Goal: Find specific page/section: Find specific page/section

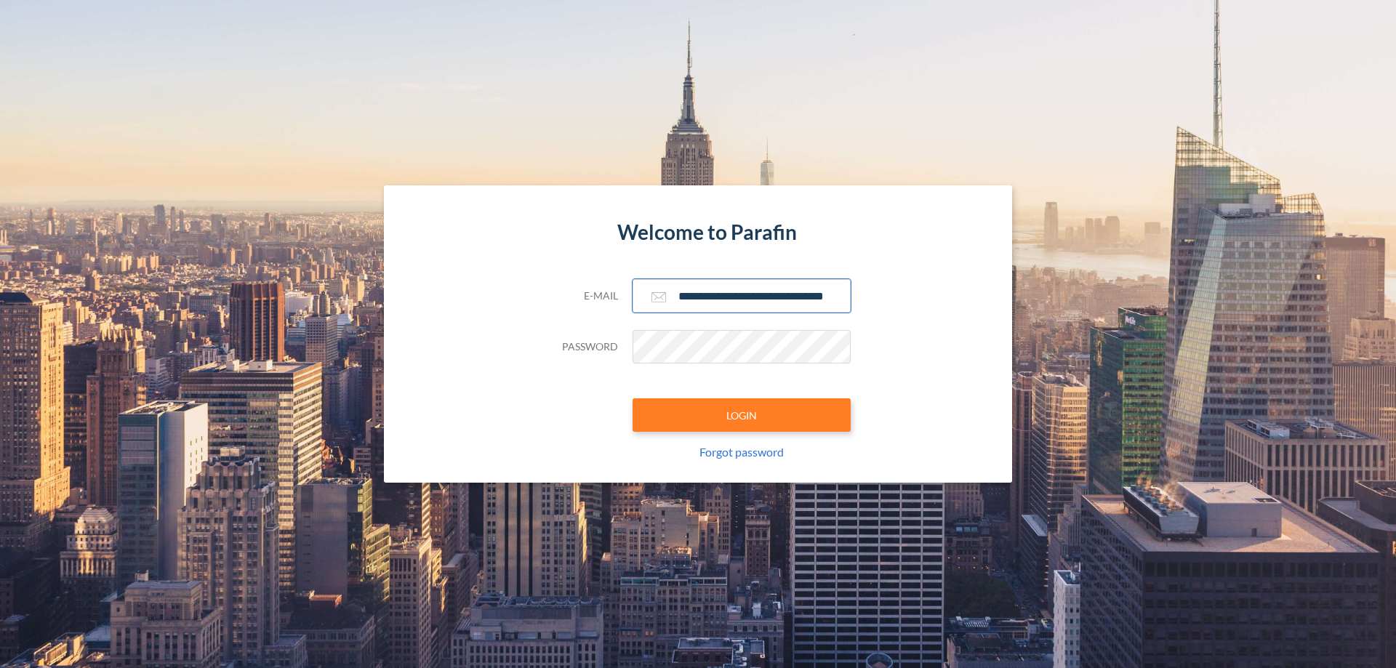
type input "**********"
click at [742, 415] on button "LOGIN" at bounding box center [742, 414] width 218 height 33
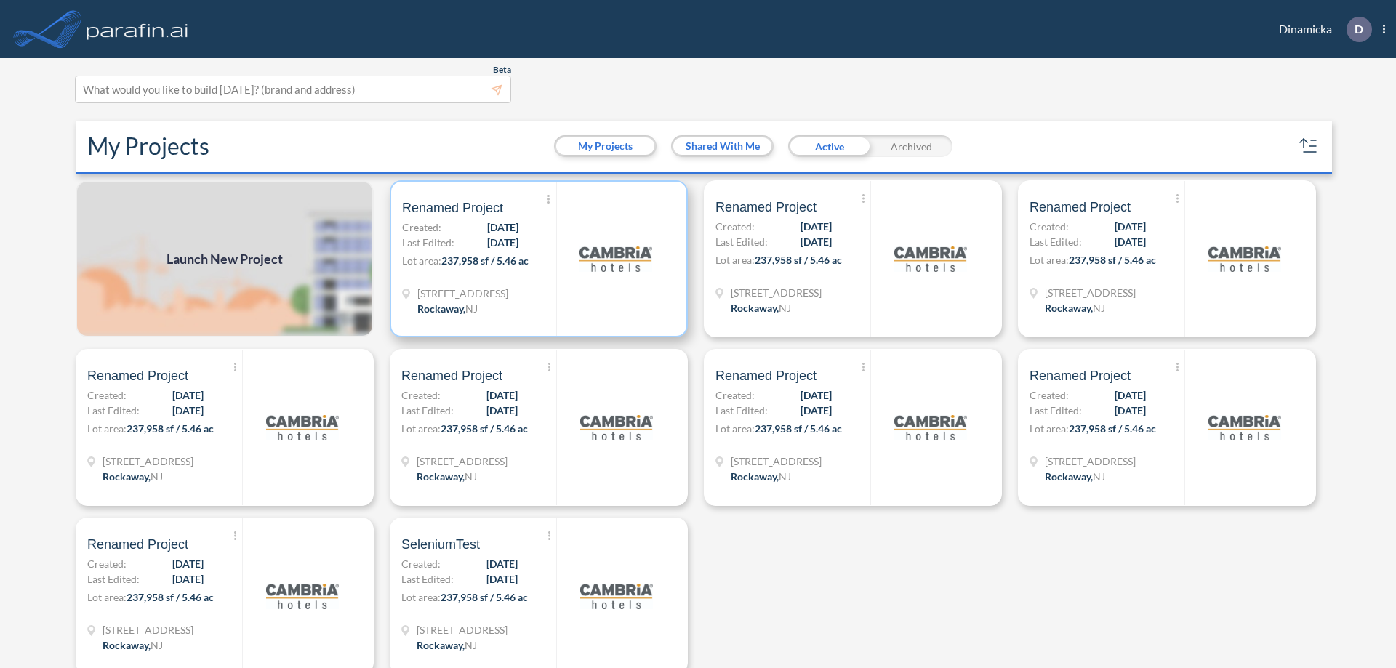
scroll to position [4, 0]
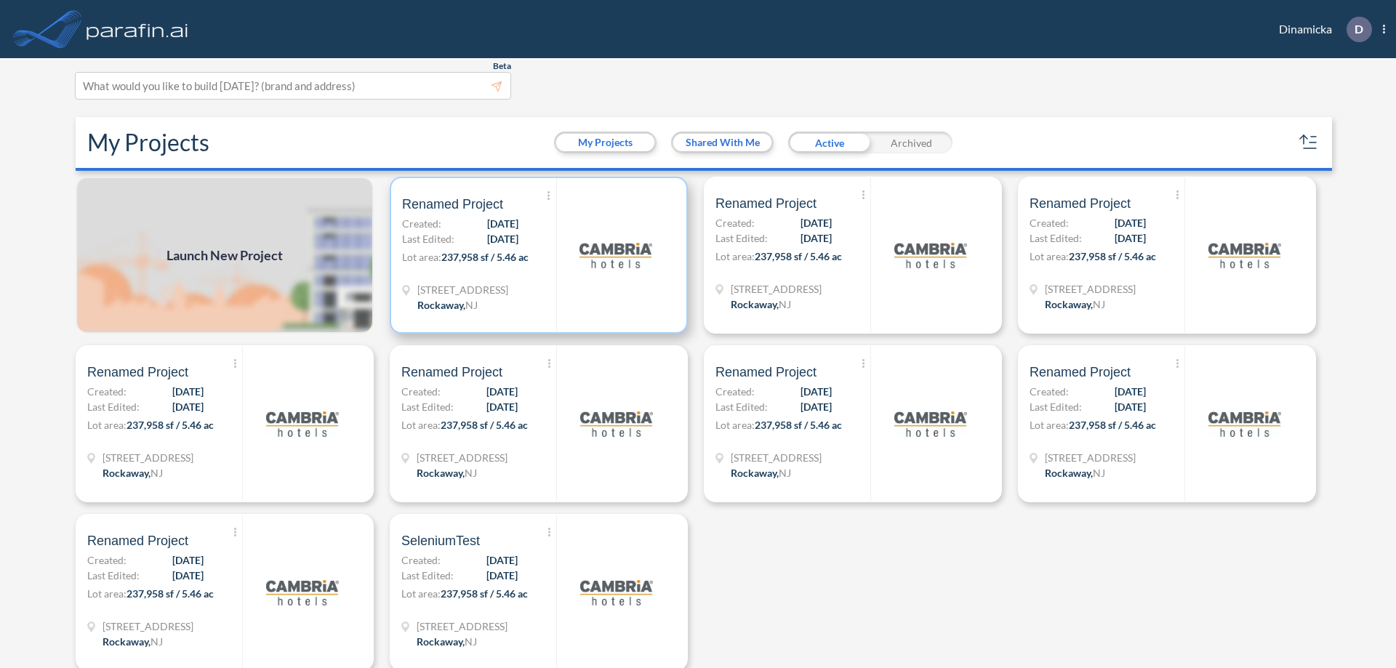
click at [536, 255] on p "Lot area: 237,958 sf / 5.46 ac" at bounding box center [479, 259] width 154 height 21
